Goal: Navigation & Orientation: Find specific page/section

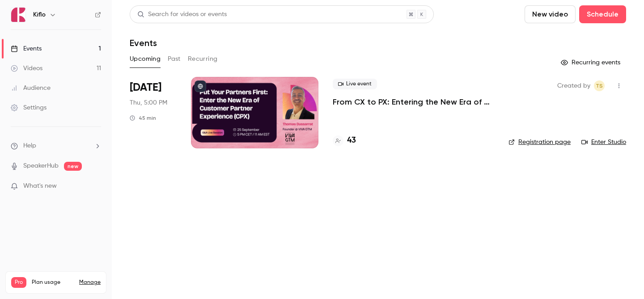
click at [86, 56] on link "Events 1" at bounding box center [56, 49] width 112 height 20
click at [86, 60] on link "Videos 11" at bounding box center [56, 69] width 112 height 20
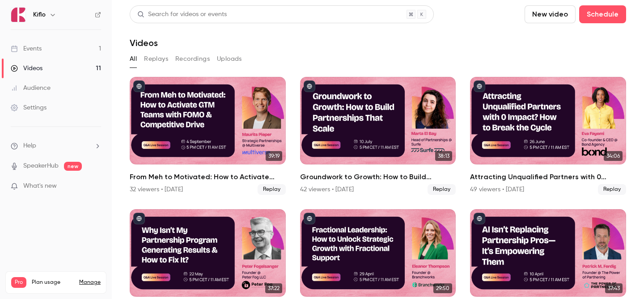
click at [91, 48] on link "Events 1" at bounding box center [56, 49] width 112 height 20
